Goal: Task Accomplishment & Management: Manage account settings

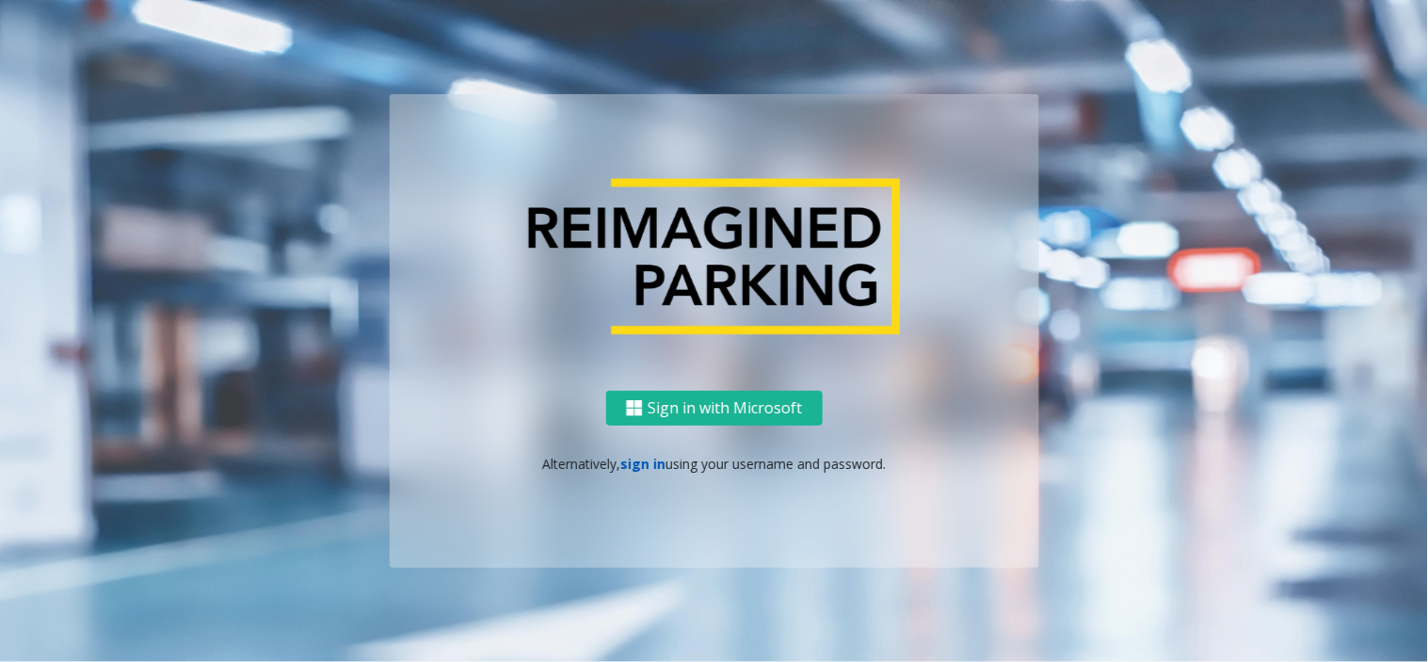
click at [640, 466] on link "sign in" at bounding box center [643, 464] width 45 height 18
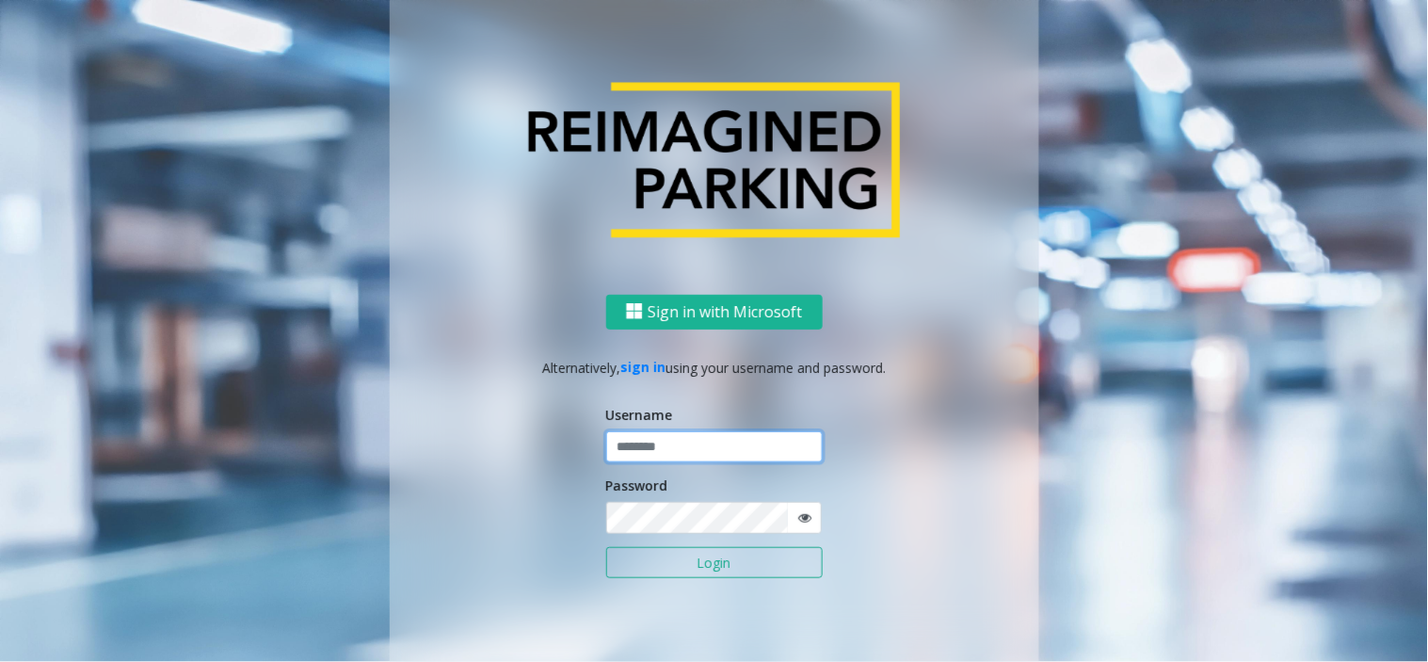
click at [659, 444] on input "text" at bounding box center [714, 447] width 217 height 32
paste input "**********"
type input "**********"
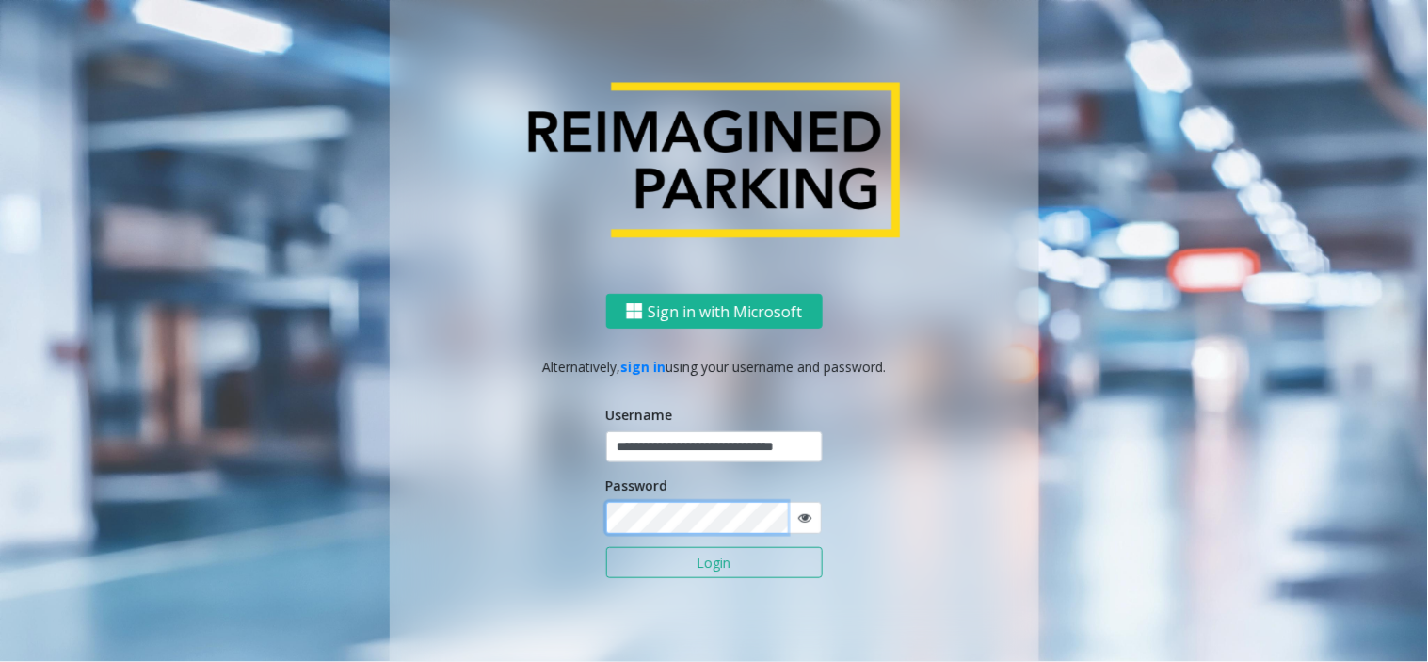
scroll to position [0, 0]
click at [606, 547] on button "Login" at bounding box center [714, 563] width 217 height 32
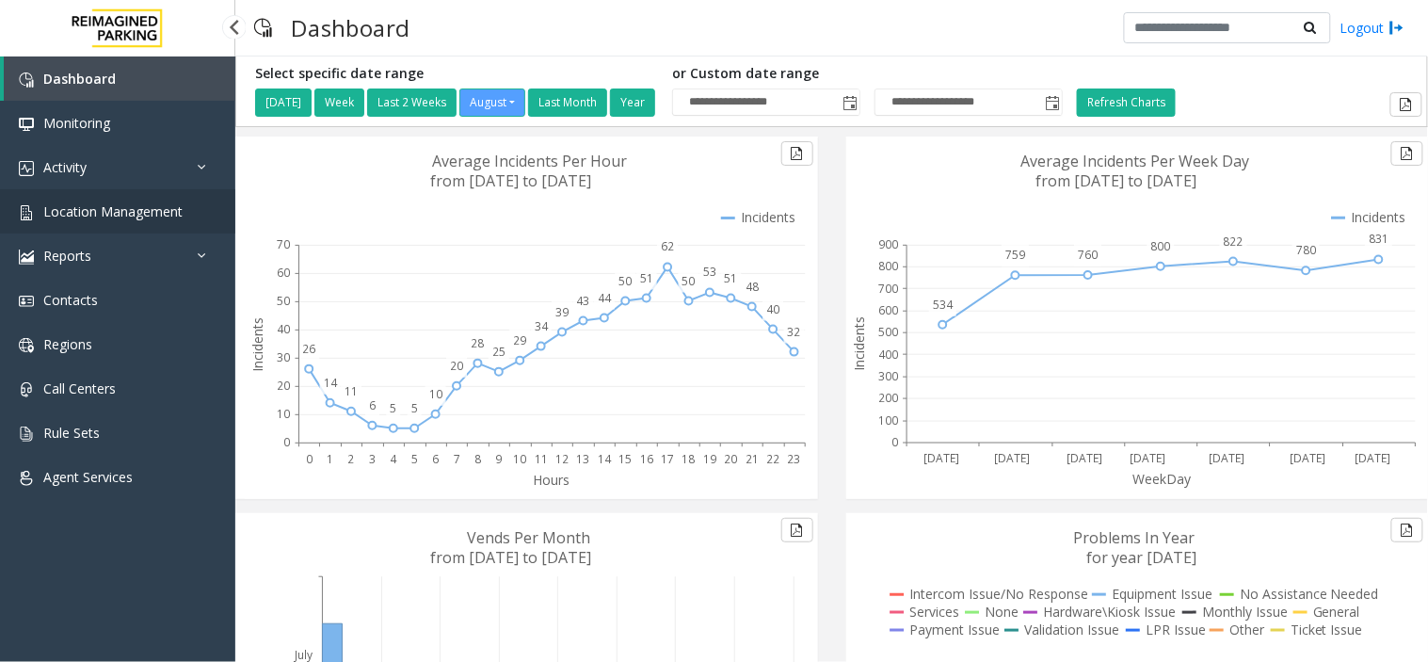
click at [133, 217] on span "Location Management" at bounding box center [112, 211] width 139 height 18
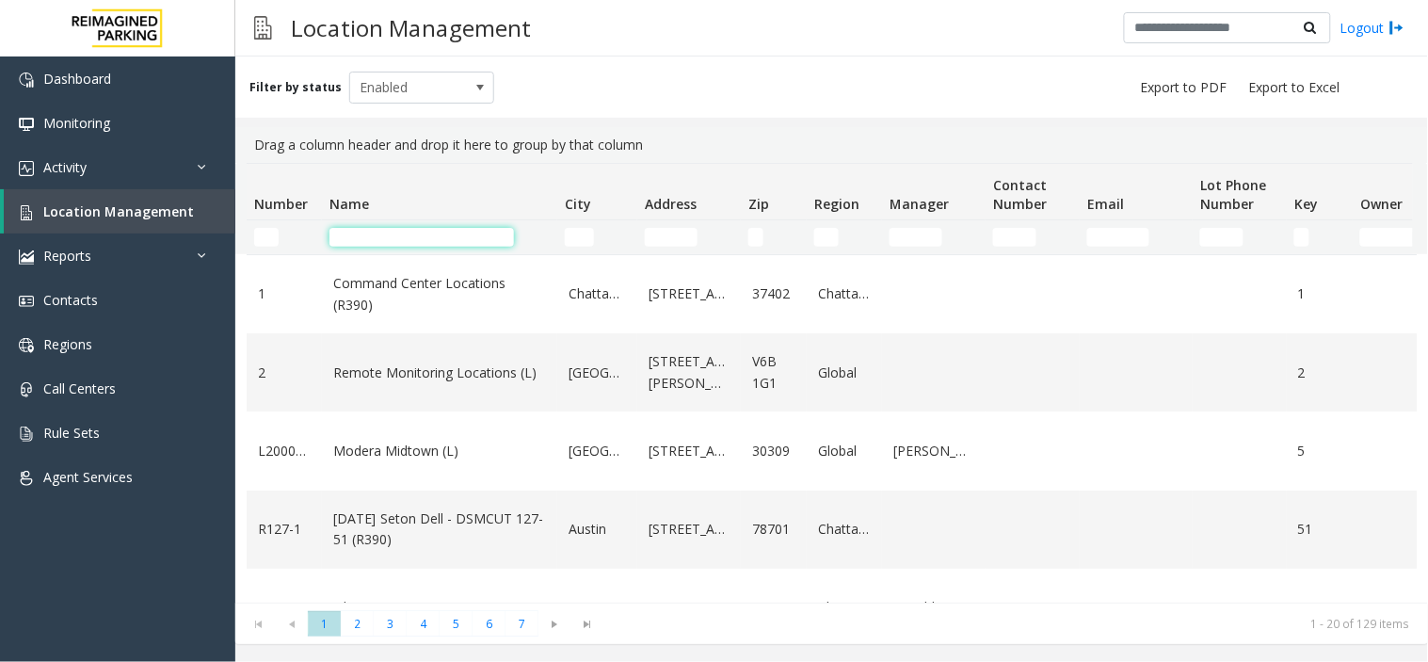
click at [396, 238] on input "Name Filter" at bounding box center [422, 237] width 185 height 19
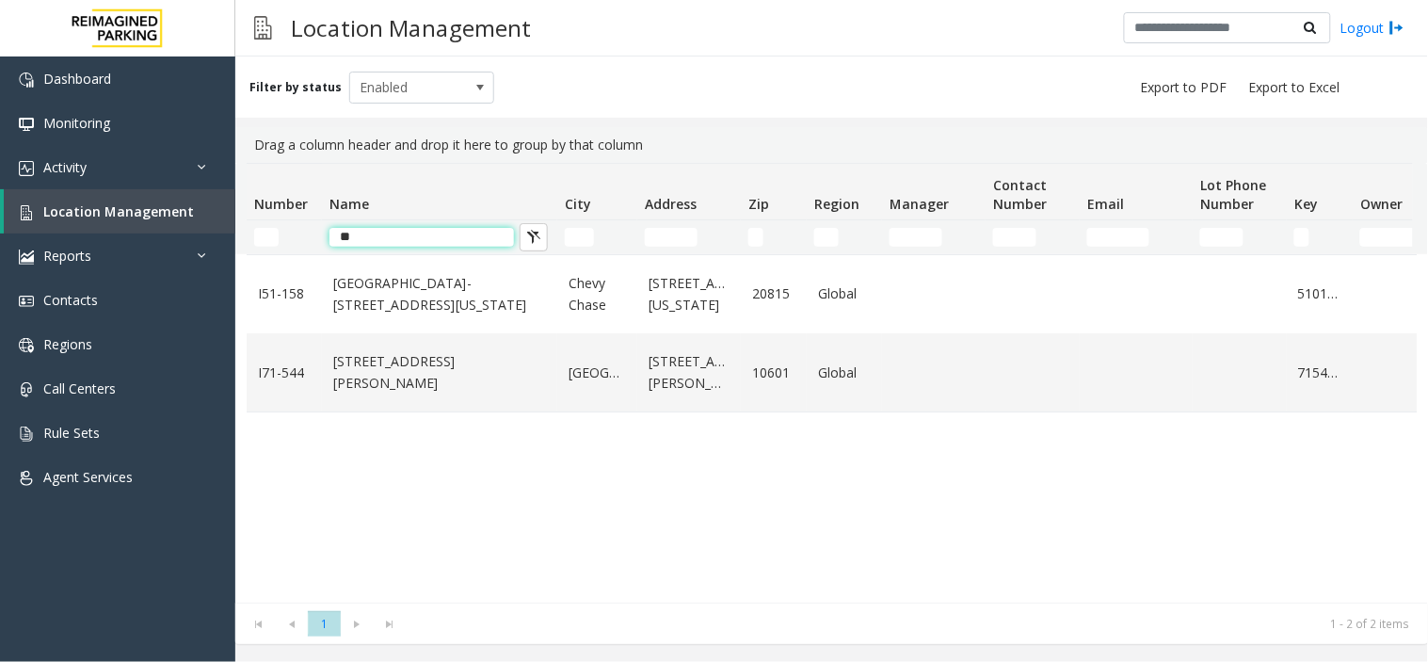
type input "*"
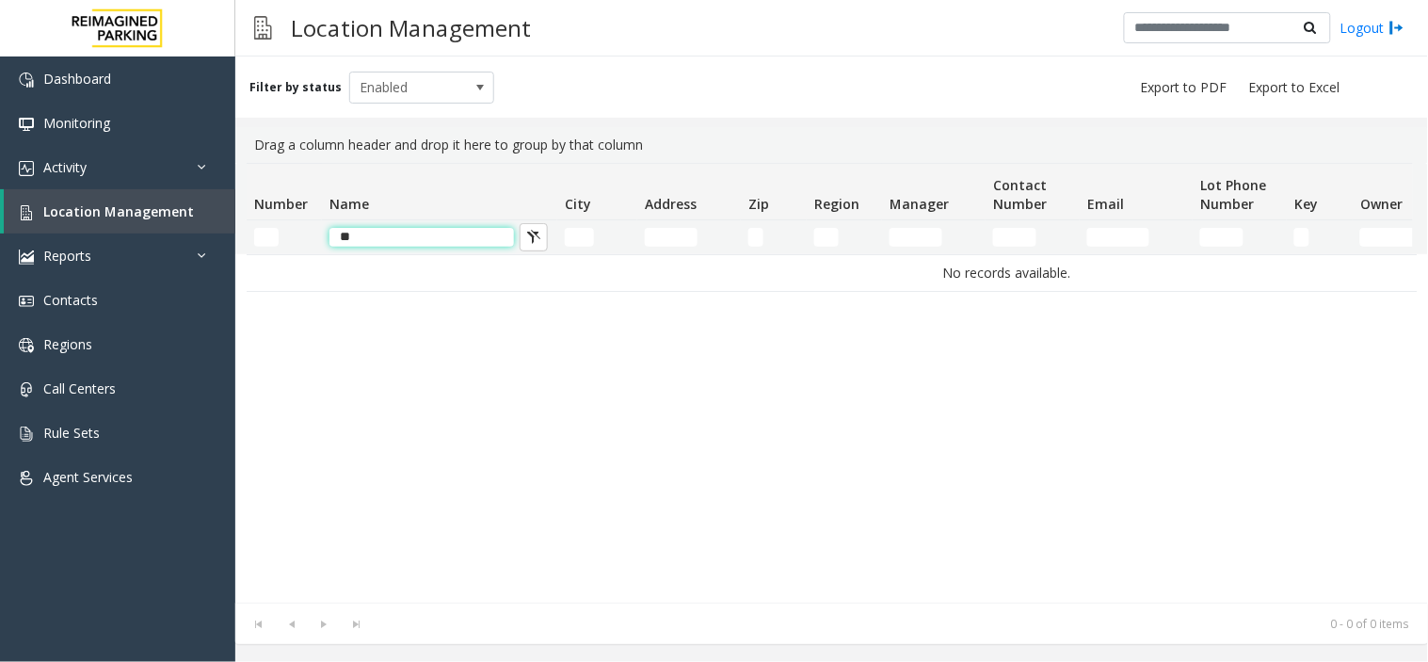
type input "*"
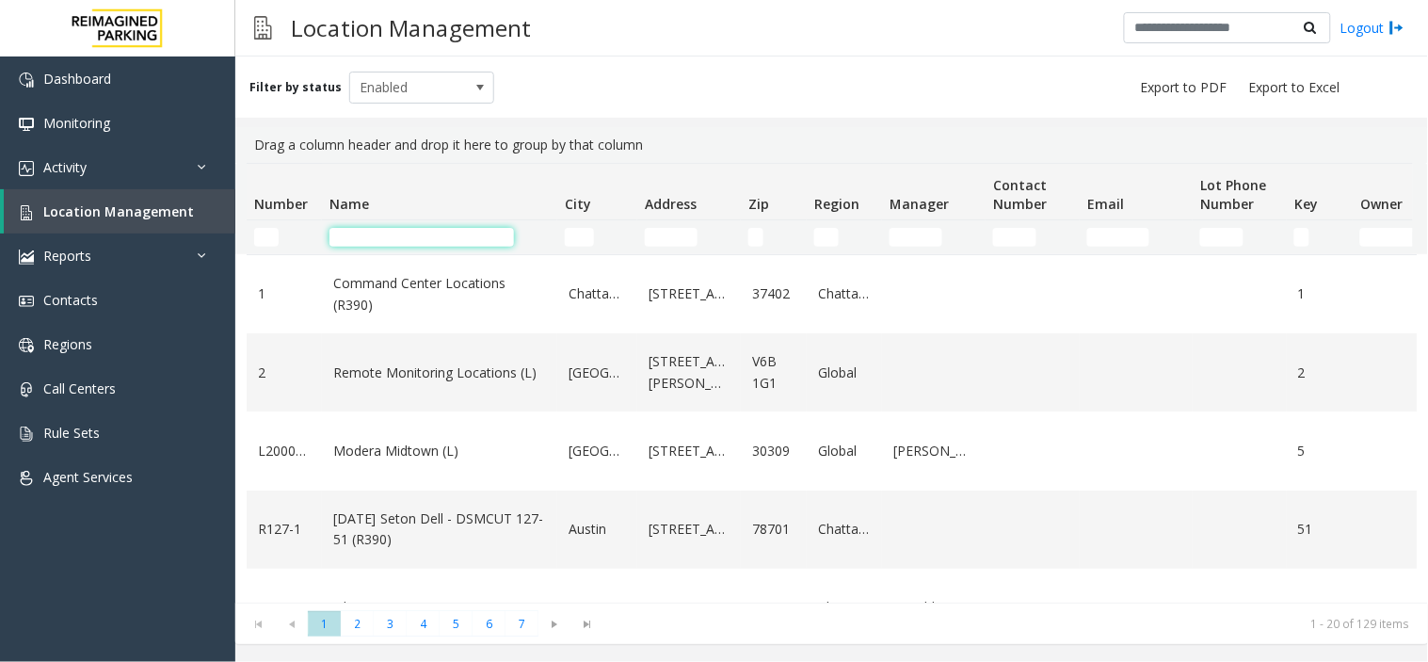
type input "*"
click at [411, 237] on input "Name Filter" at bounding box center [422, 237] width 185 height 19
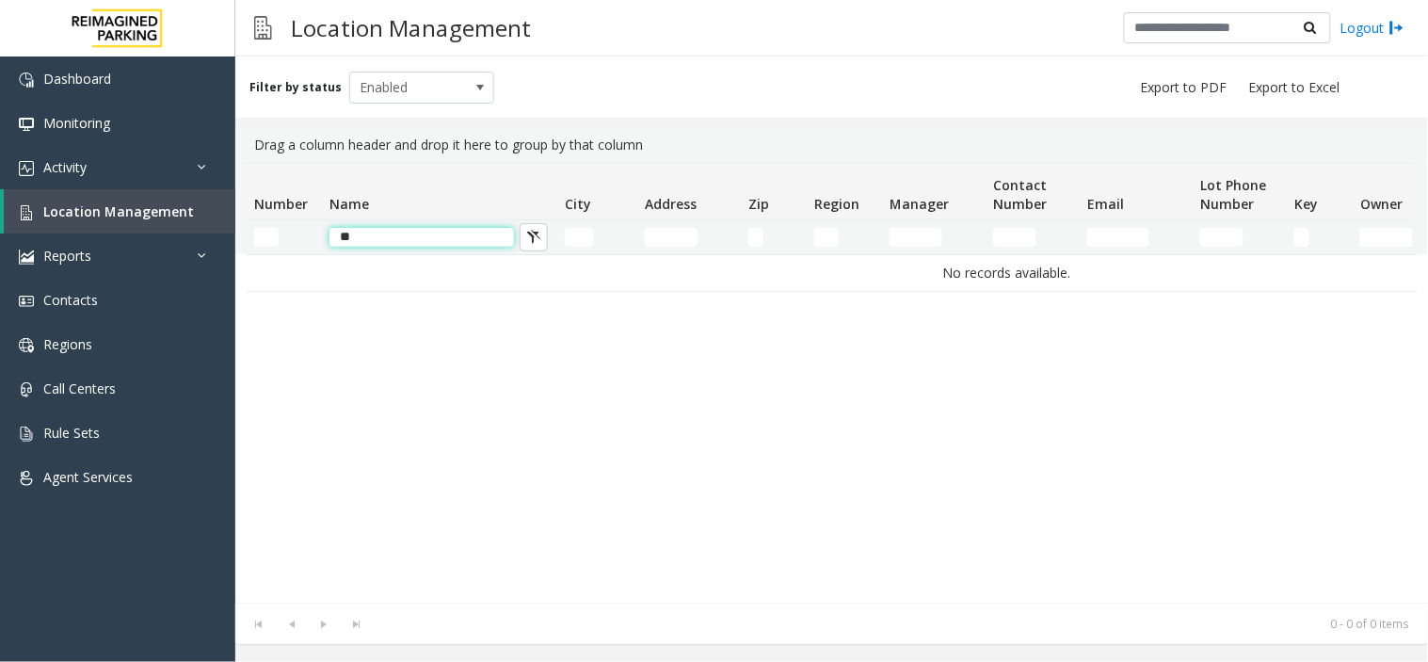
type input "*"
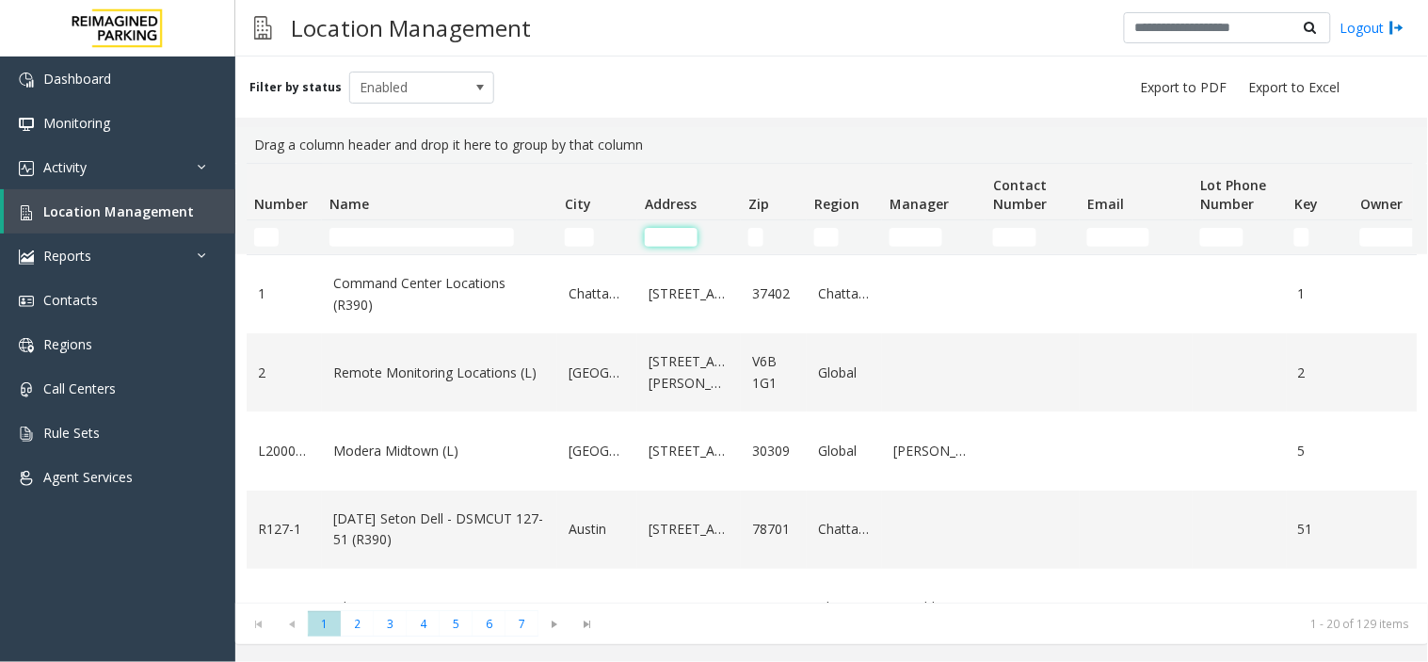
click at [678, 229] on input "Address Filter" at bounding box center [671, 237] width 53 height 19
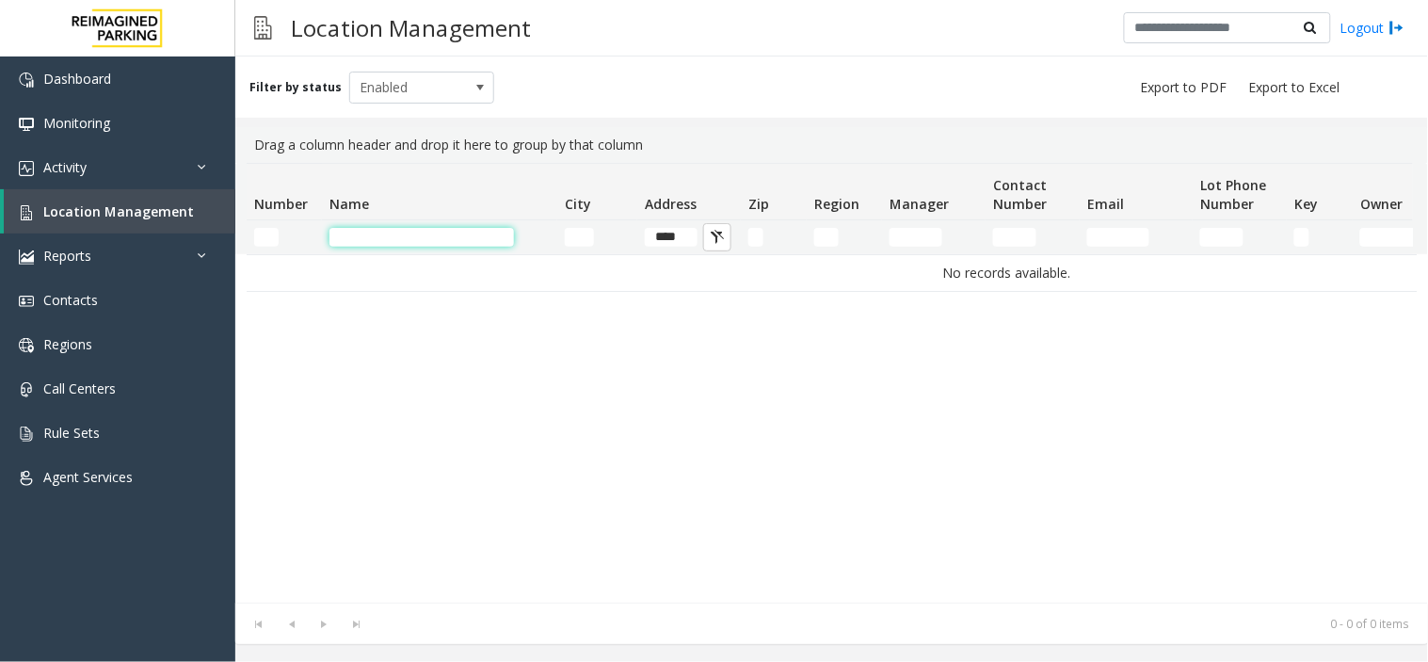
click at [447, 239] on input "Name Filter" at bounding box center [422, 237] width 185 height 19
click at [683, 234] on input "****" at bounding box center [671, 237] width 53 height 19
type input "*"
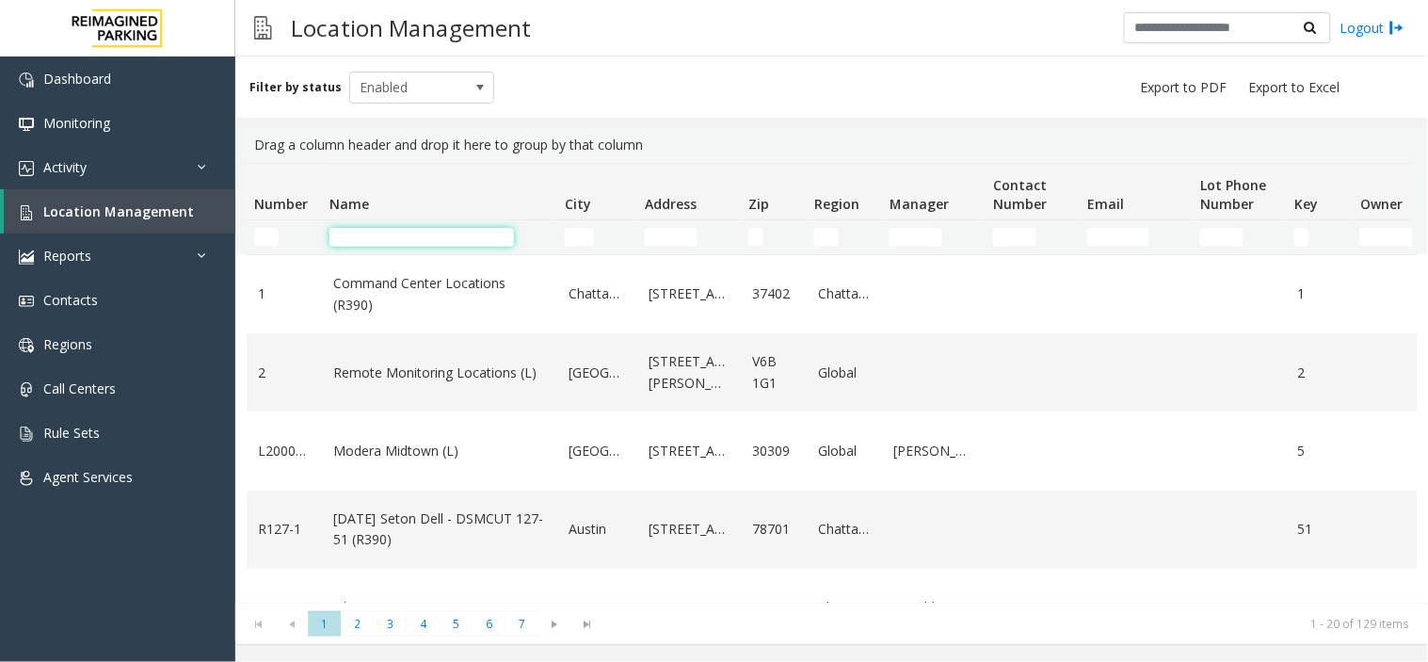
click at [390, 231] on input "Name Filter" at bounding box center [422, 237] width 185 height 19
click at [663, 235] on input "Address Filter" at bounding box center [671, 237] width 53 height 19
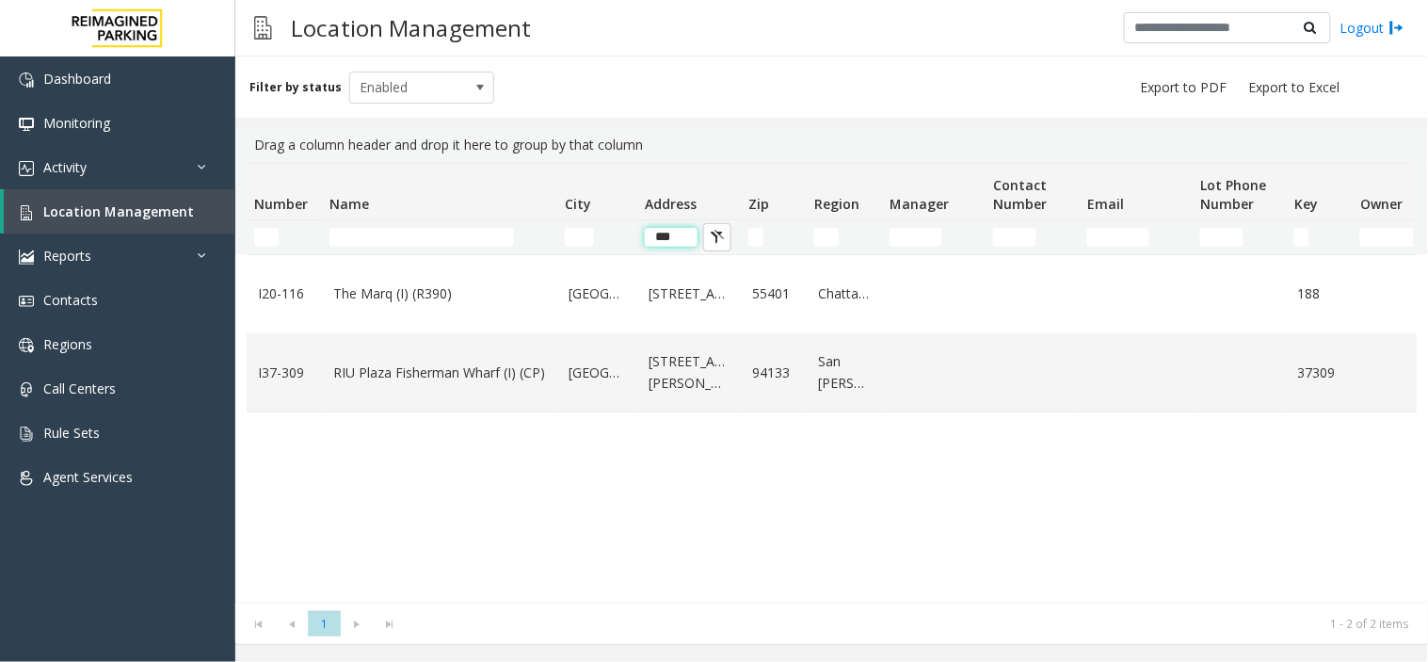
click at [672, 228] on input "***" at bounding box center [671, 237] width 53 height 19
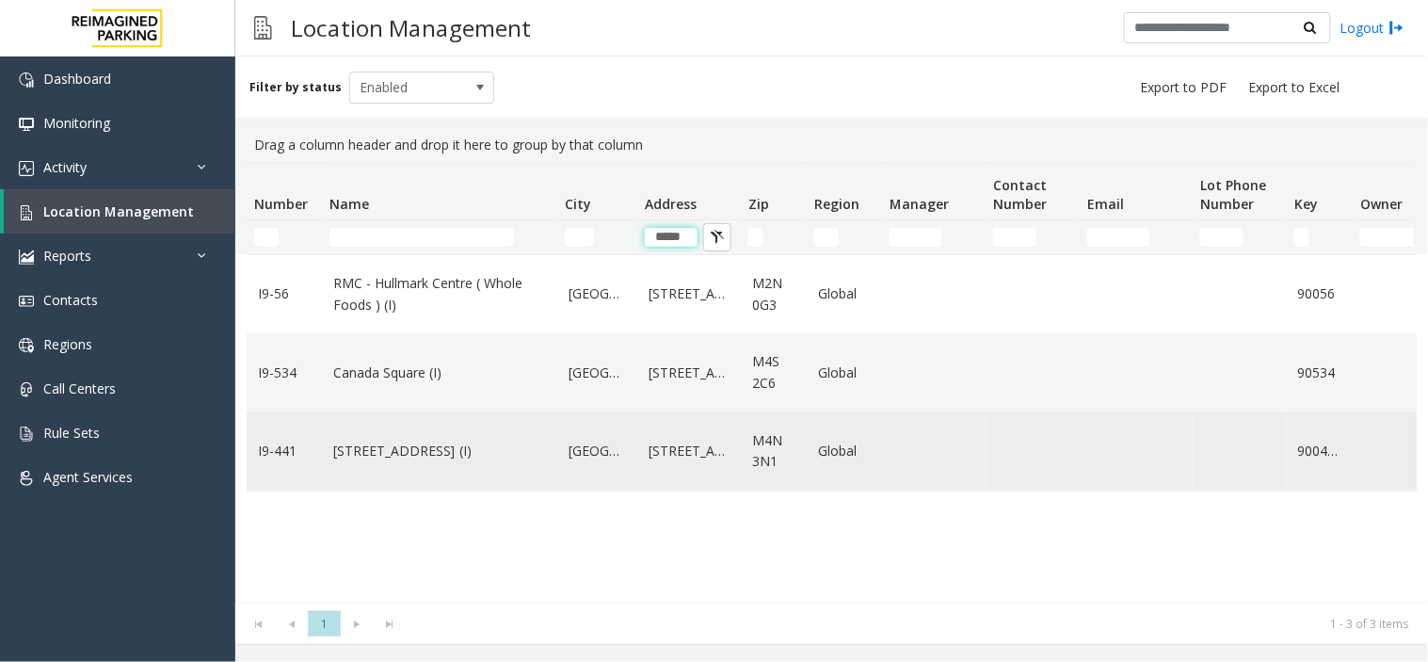
type input "*****"
click at [313, 444] on td "I9-441" at bounding box center [284, 450] width 75 height 78
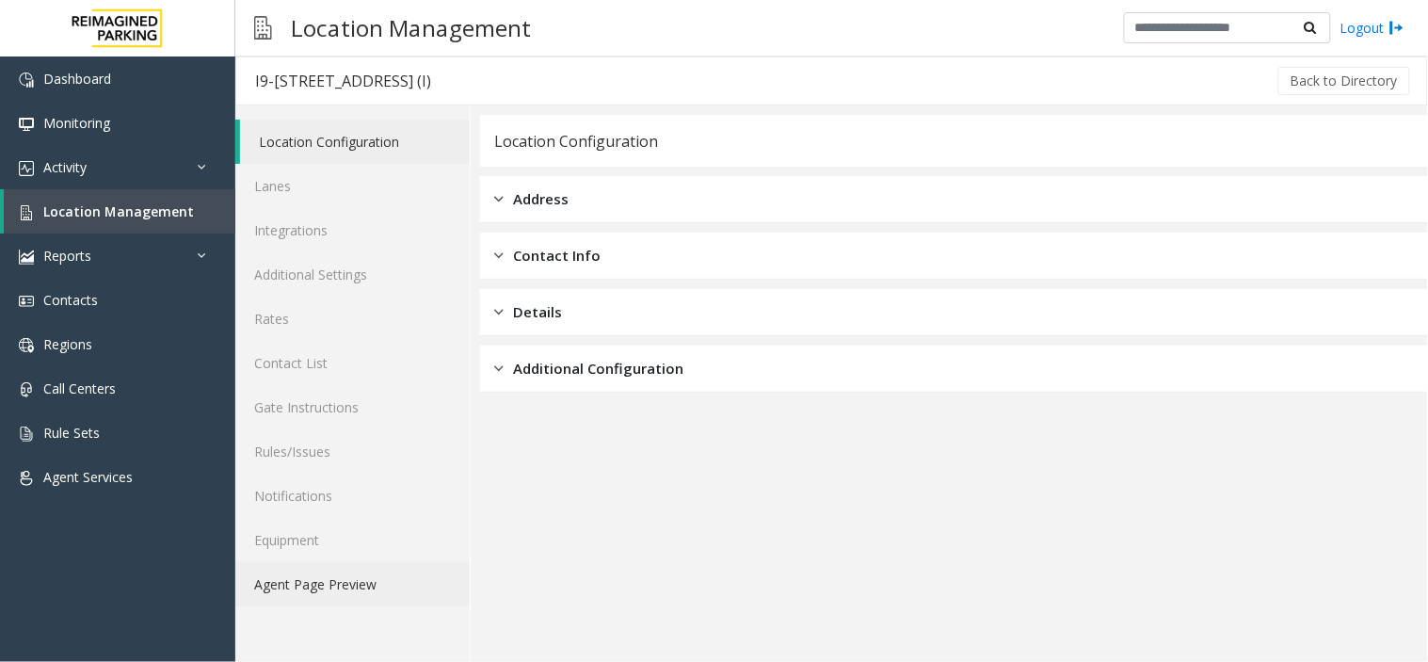
click at [343, 578] on link "Agent Page Preview" at bounding box center [352, 584] width 234 height 44
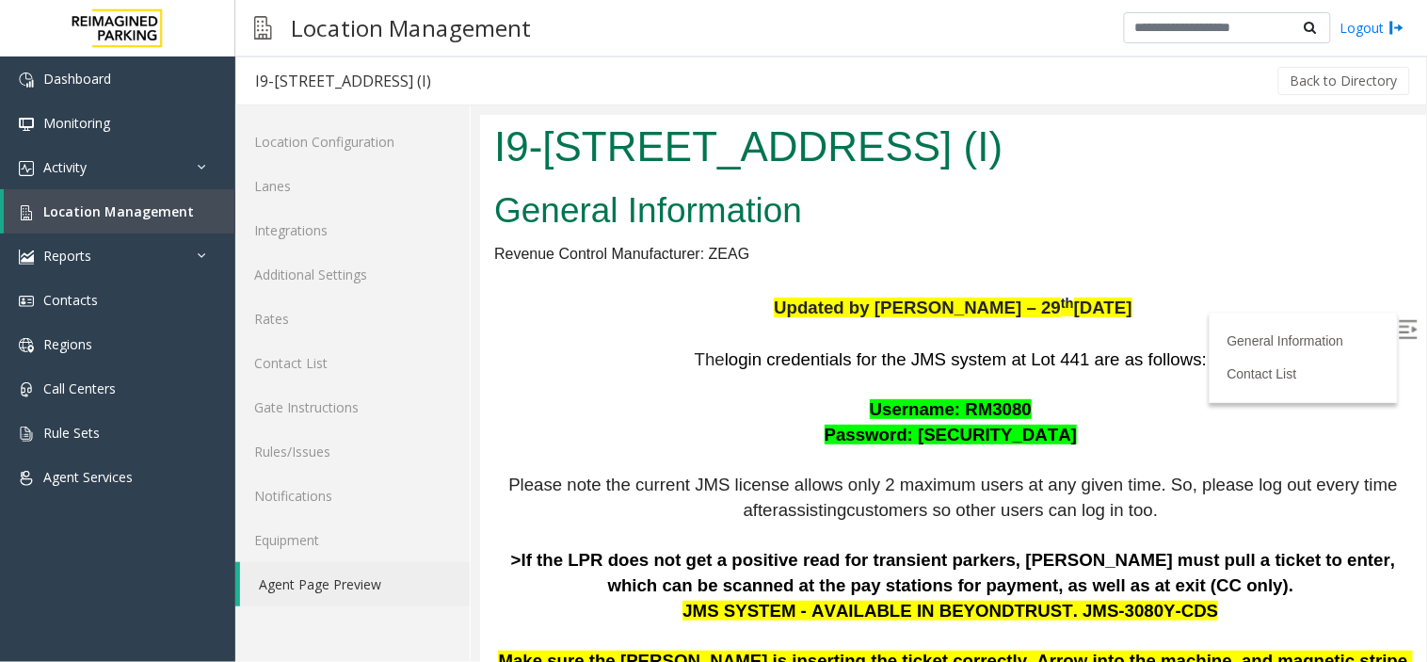
click at [1398, 331] on img at bounding box center [1407, 328] width 19 height 19
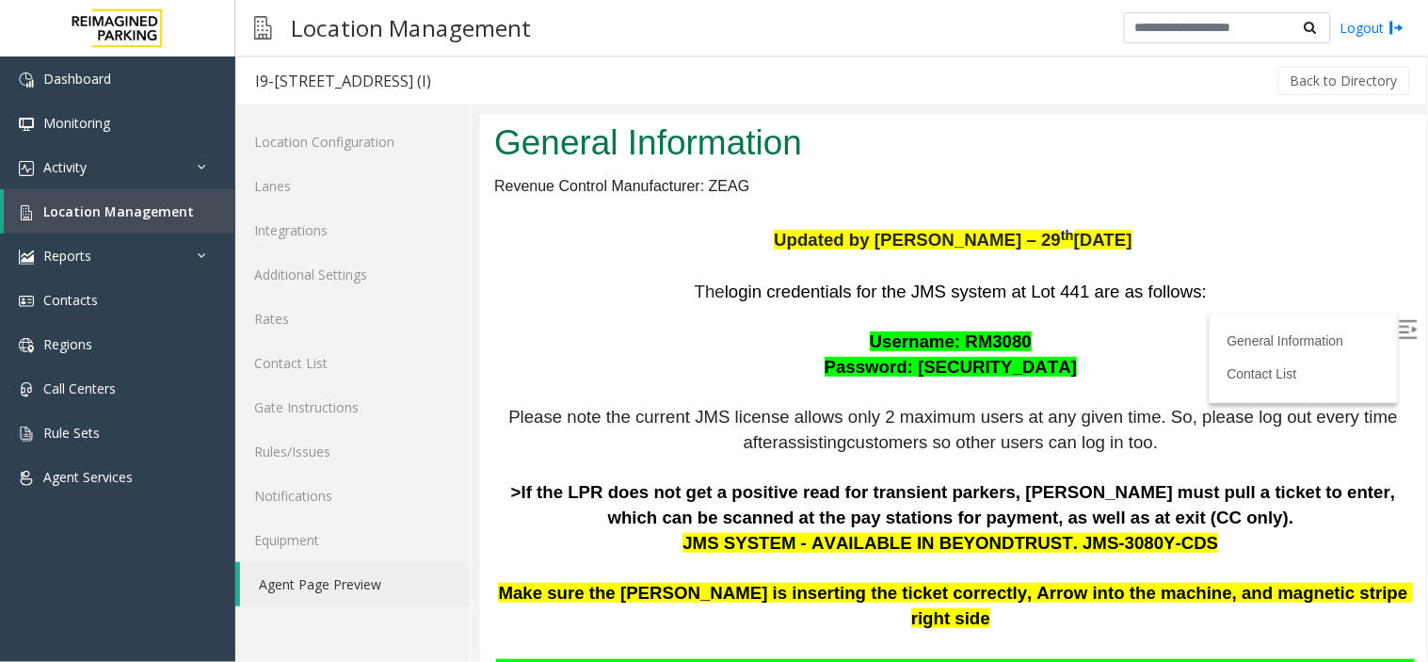
scroll to position [105, 0]
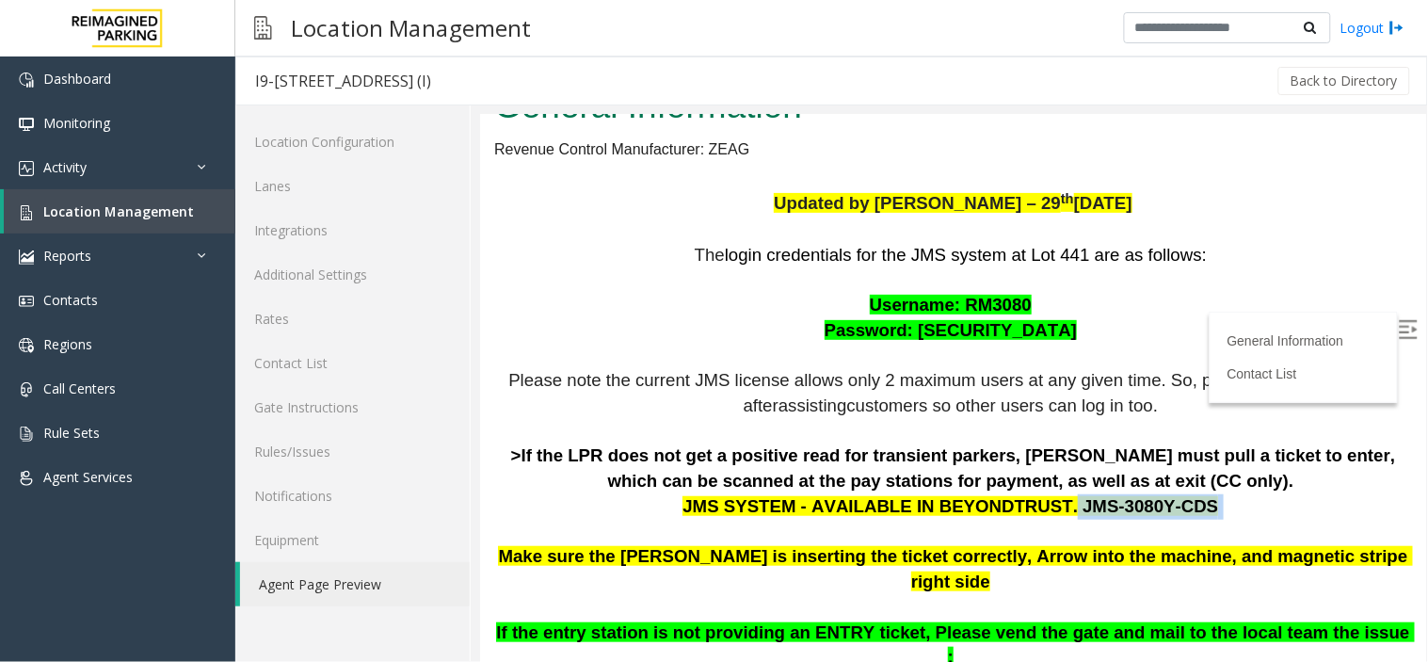
drag, startPoint x: 1045, startPoint y: 504, endPoint x: 1177, endPoint y: 511, distance: 132.0
click at [1177, 511] on p "The login credentials for the JMS system at Lot 441 are as follows: Username: R…" at bounding box center [952, 544] width 918 height 605
copy p "JMS-3080Y-CDS"
drag, startPoint x: 954, startPoint y: 302, endPoint x: 1008, endPoint y: 296, distance: 55.0
click at [1008, 296] on span "Username: RM3080" at bounding box center [950, 304] width 162 height 20
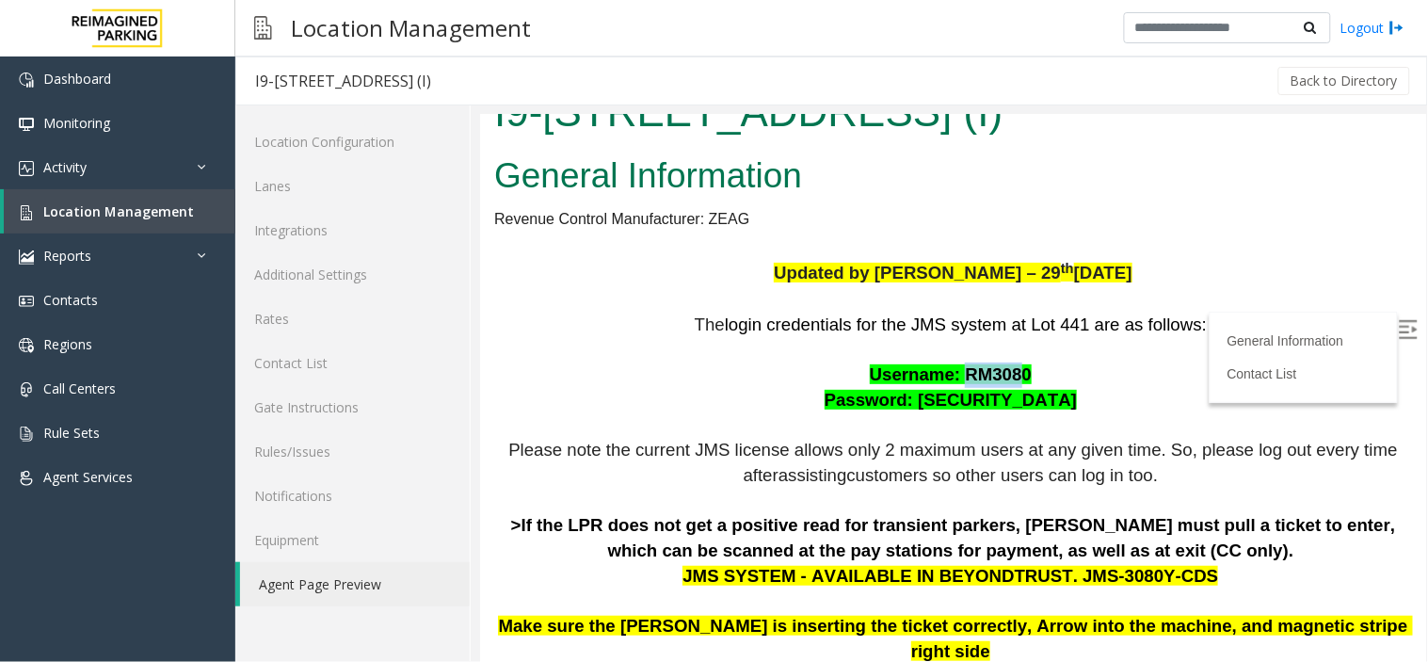
scroll to position [0, 0]
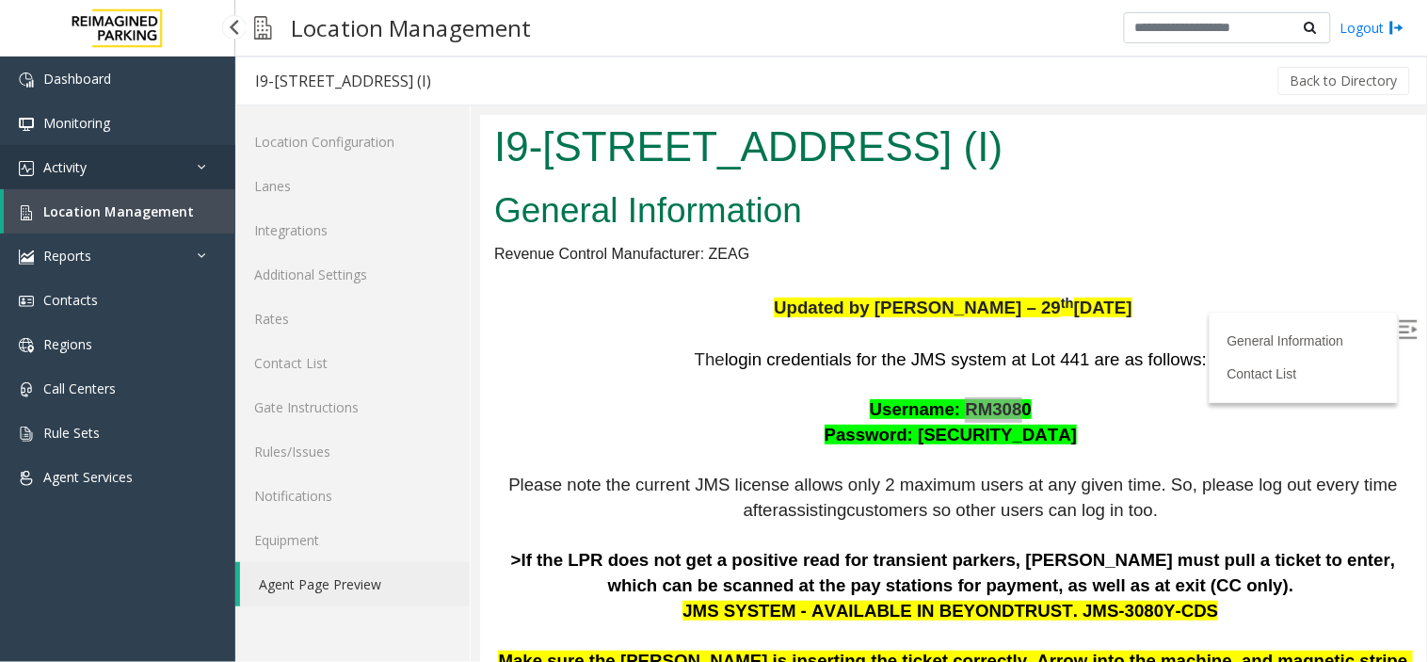
click at [135, 164] on link "Activity" at bounding box center [117, 167] width 235 height 44
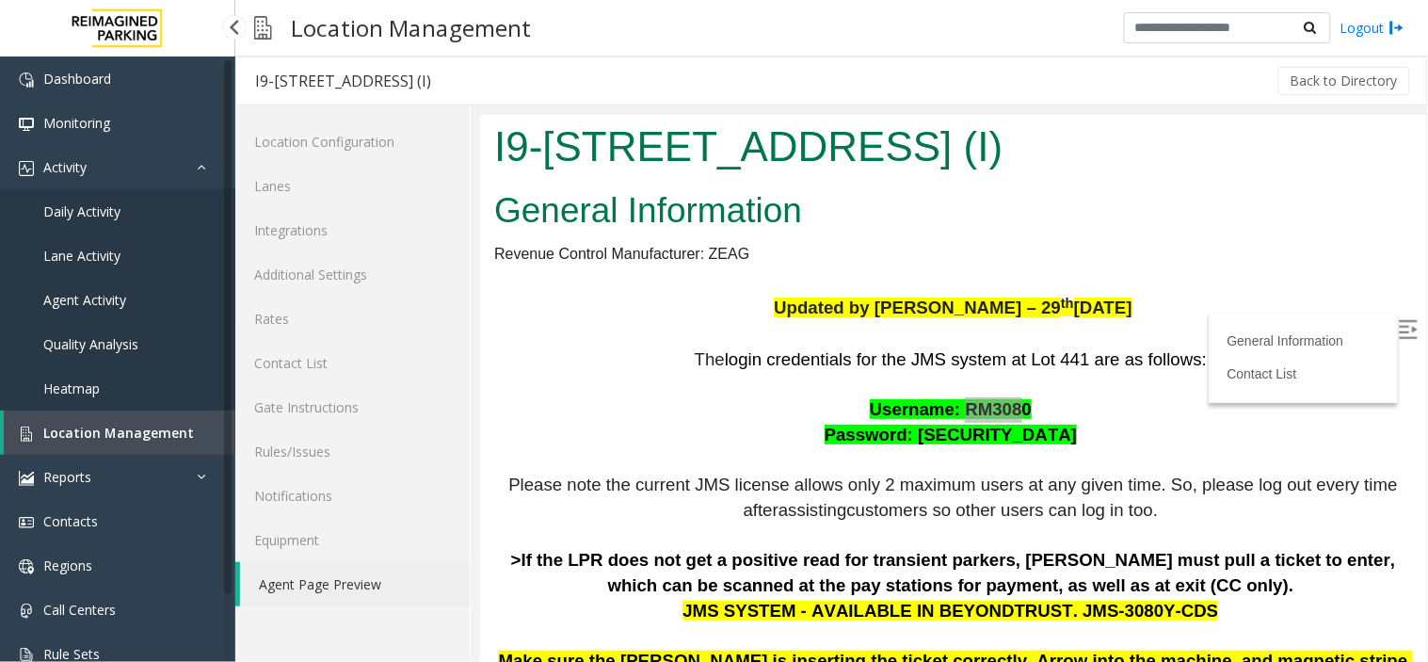
click at [154, 296] on link "Agent Activity" at bounding box center [117, 300] width 235 height 44
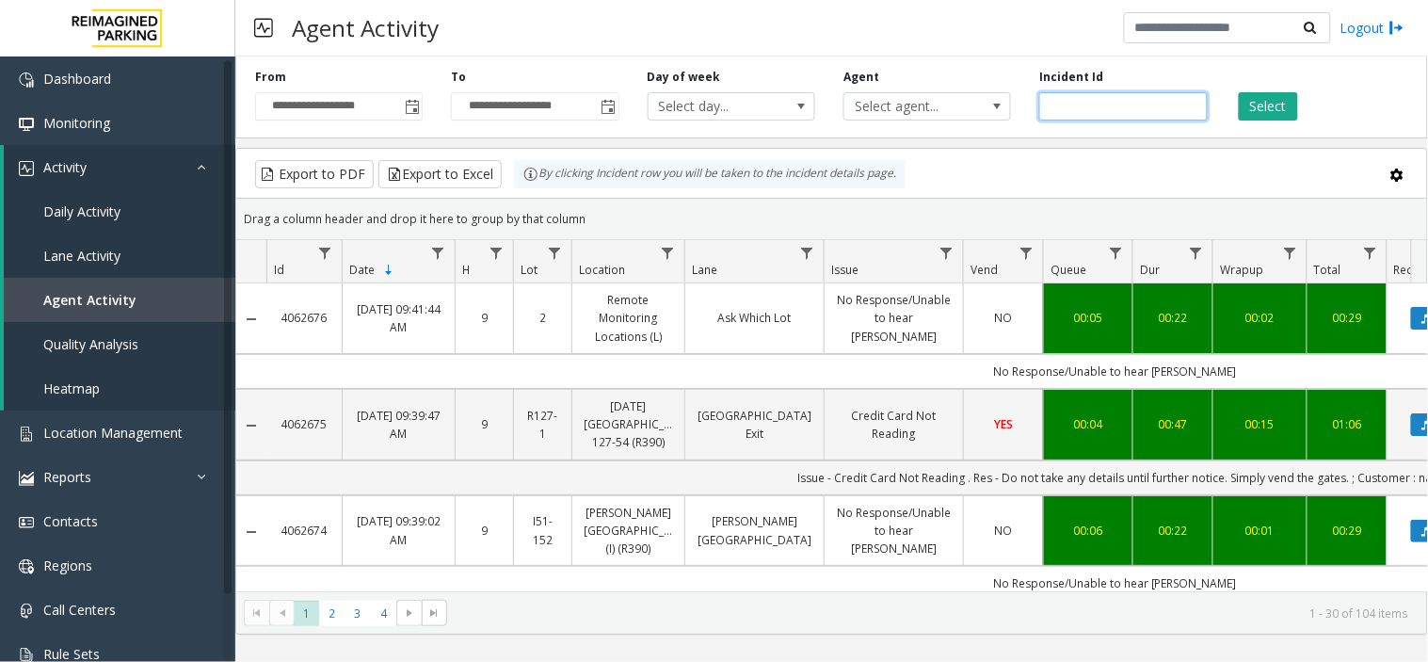
drag, startPoint x: 1075, startPoint y: 100, endPoint x: 1085, endPoint y: 102, distance: 9.6
click at [1076, 100] on input "number" at bounding box center [1124, 106] width 168 height 28
paste input "*******"
type input "*******"
click at [1275, 107] on button "Select" at bounding box center [1268, 106] width 59 height 28
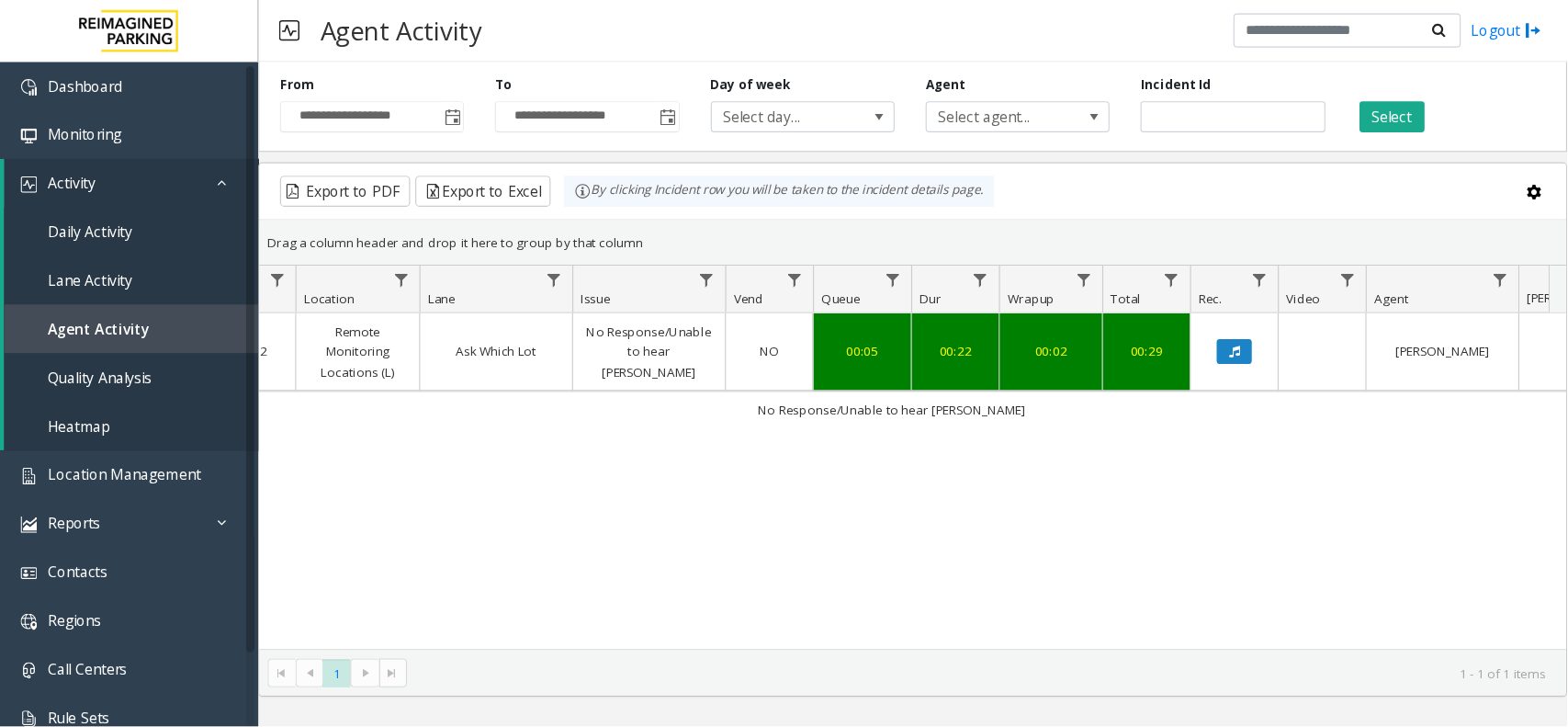
scroll to position [0, 370]
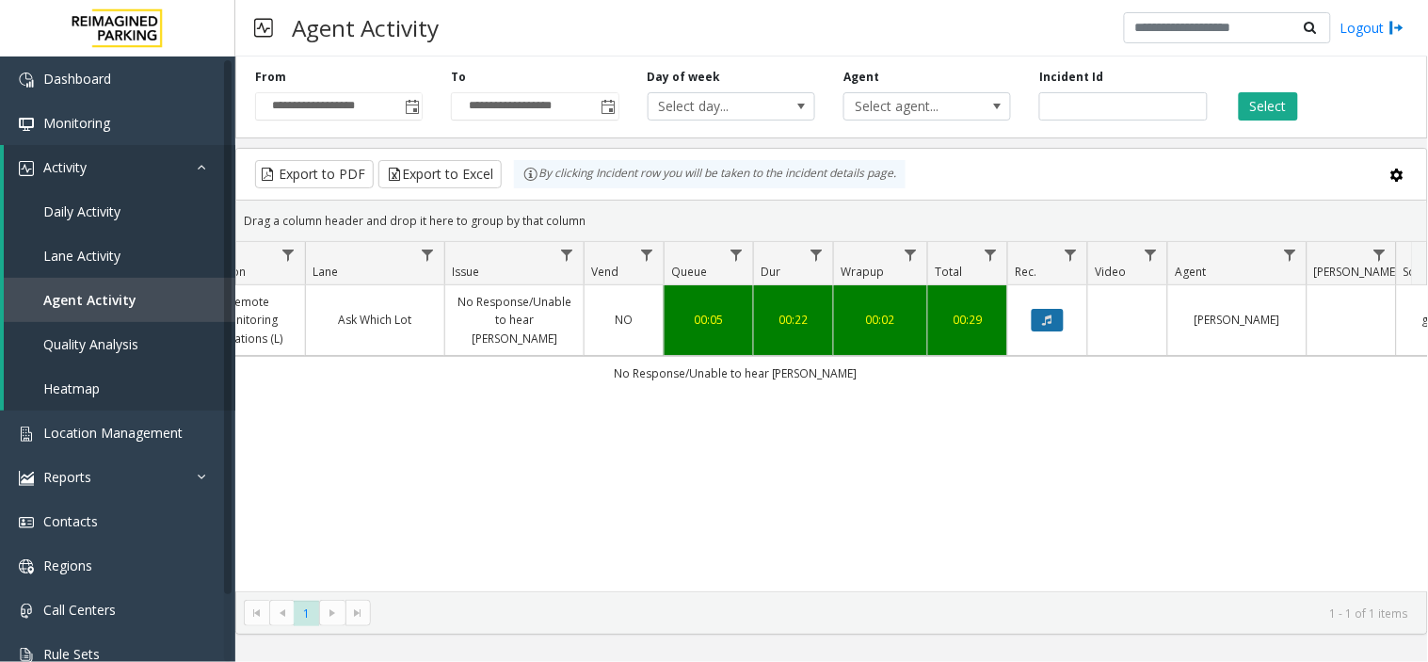
click at [1053, 320] on button "Data table" at bounding box center [1048, 320] width 32 height 23
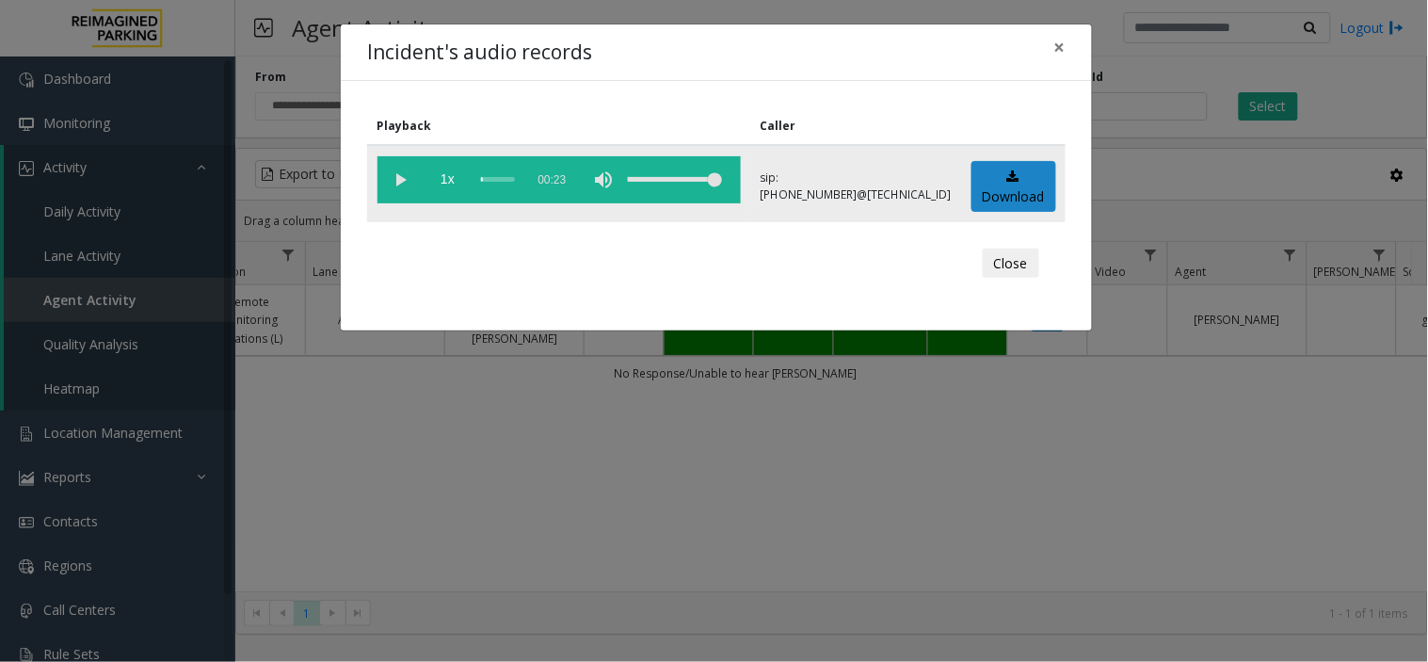
click at [407, 183] on vg-play-pause at bounding box center [401, 179] width 47 height 47
click at [664, 452] on div "Incident's audio records × Playback Caller 1x 00:23 sip:[PHONE_NUMBER]@[TECHNIC…" at bounding box center [714, 331] width 1428 height 662
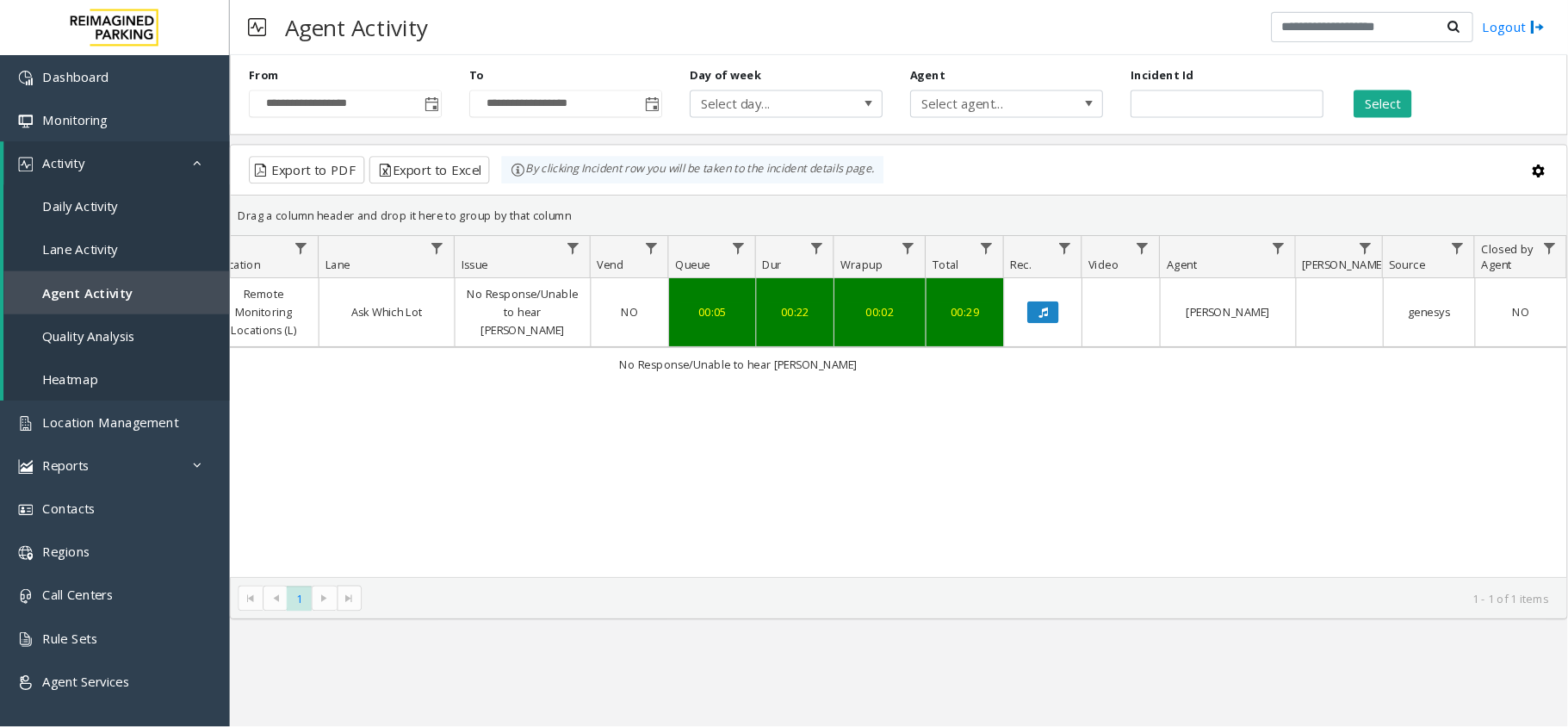
scroll to position [0, 229]
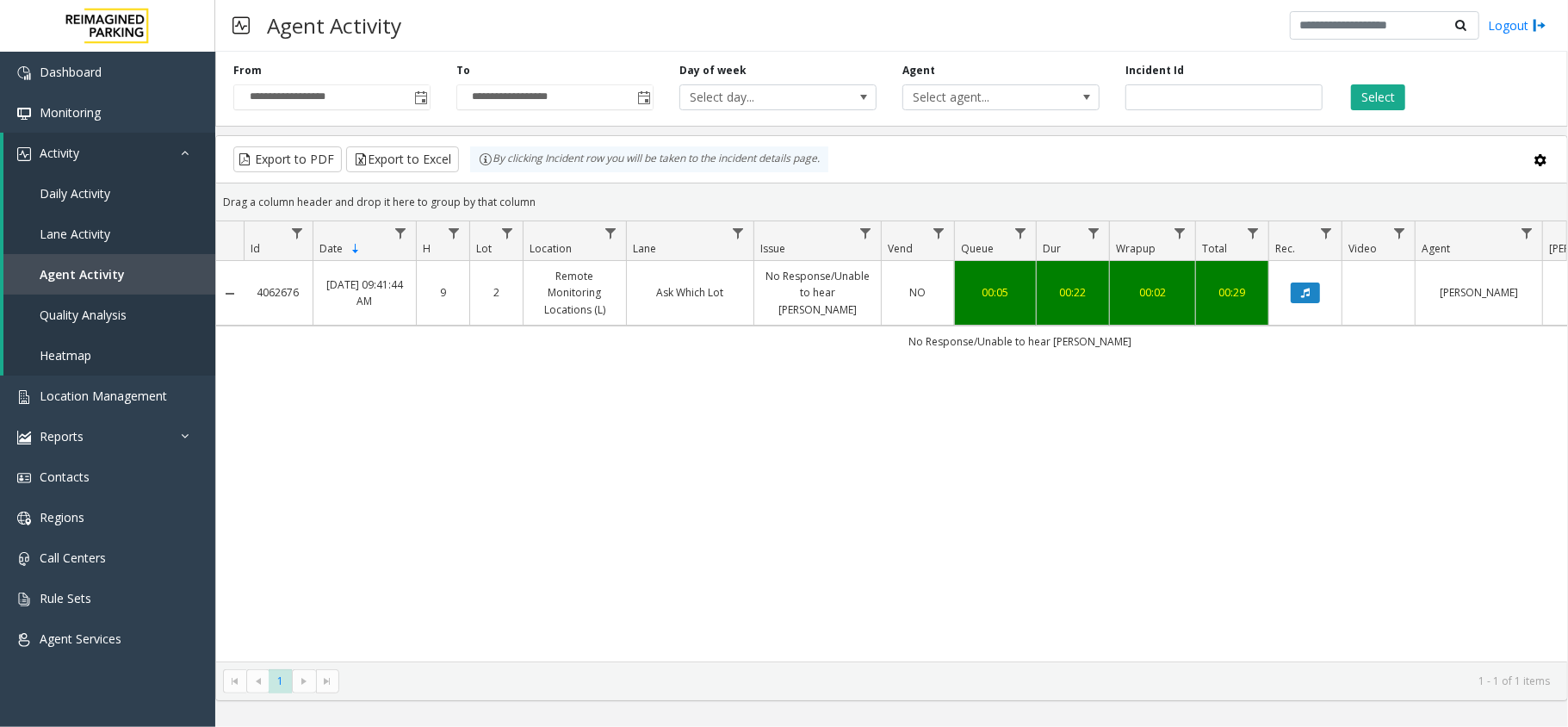
scroll to position [0, 229]
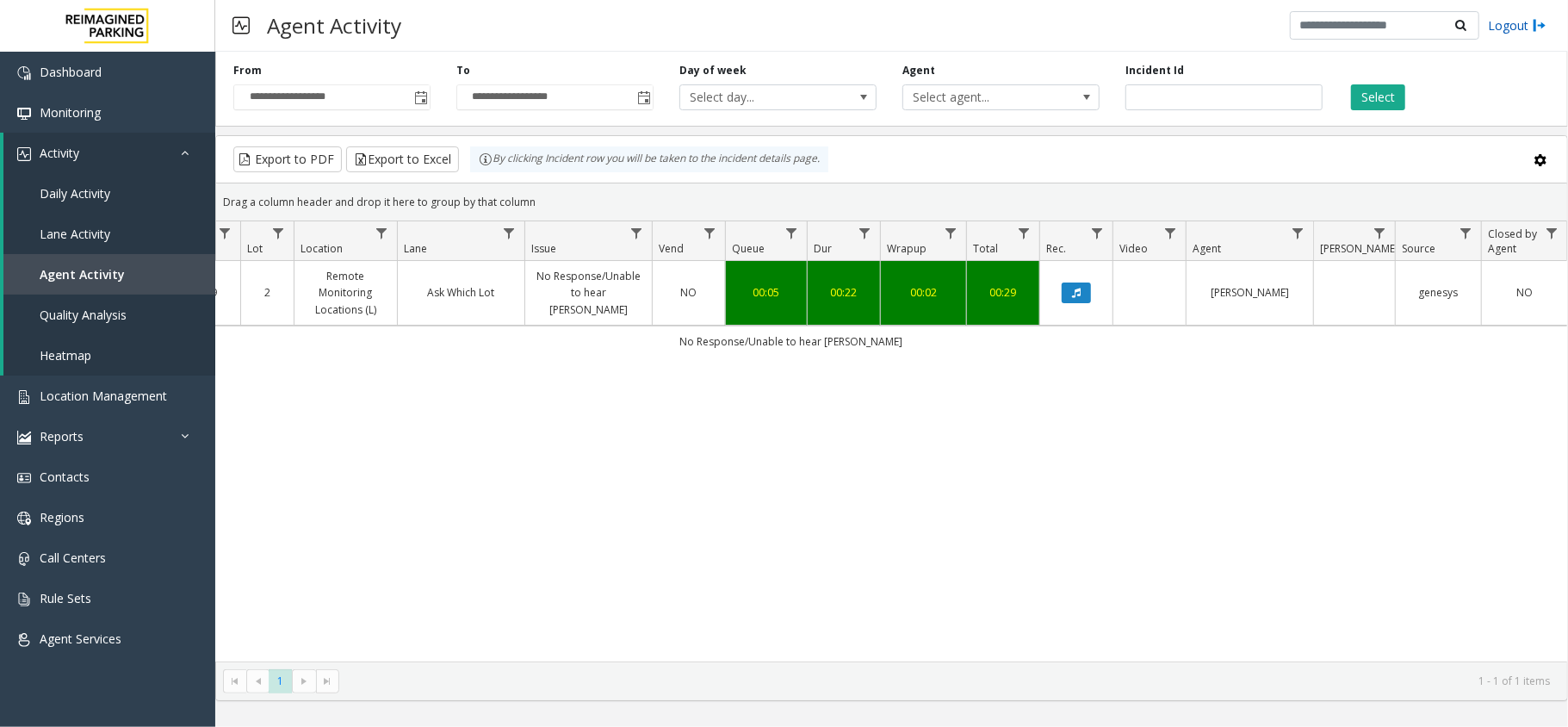
click at [1513, 25] on link "Logout" at bounding box center [1517, 26] width 59 height 18
